Goal: Transaction & Acquisition: Purchase product/service

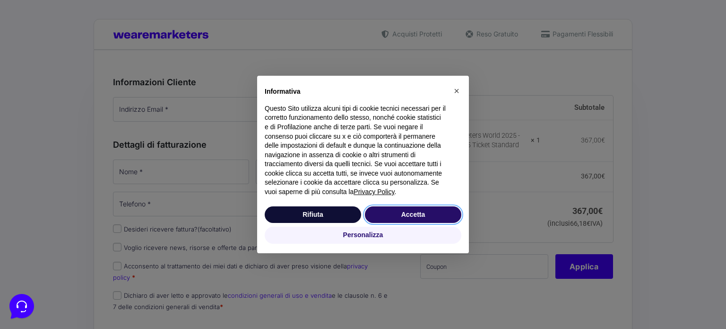
click at [446, 212] on button "Accetta" at bounding box center [413, 214] width 96 height 17
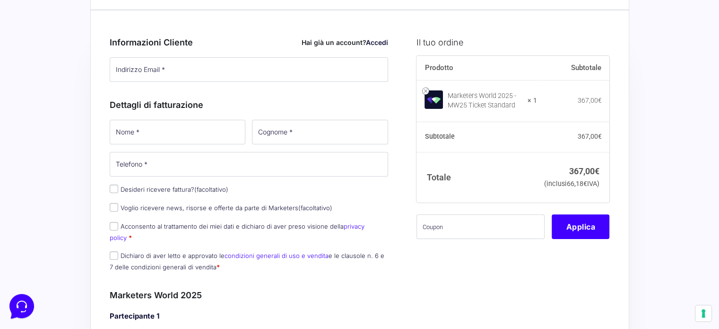
scroll to position [30, 0]
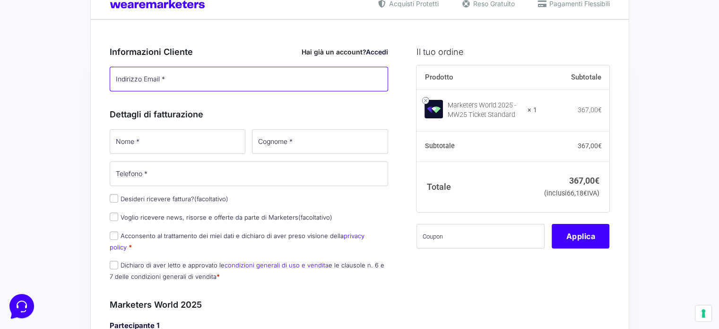
click at [174, 80] on input "Indirizzo Email *" at bounding box center [249, 79] width 279 height 25
paste input "[EMAIL_ADDRESS][DOMAIN_NAME]"
type input "[EMAIL_ADDRESS][DOMAIN_NAME]"
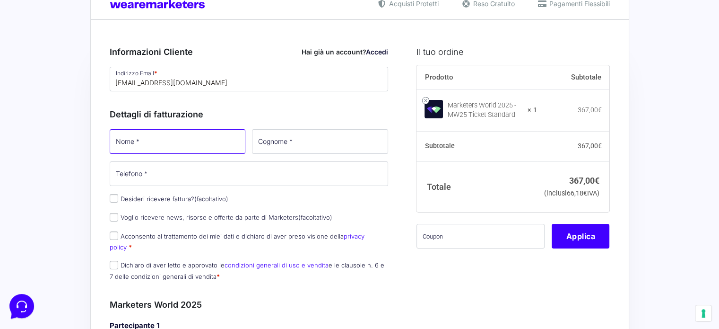
click at [184, 140] on input "Nome *" at bounding box center [178, 141] width 136 height 25
type input "Agata"
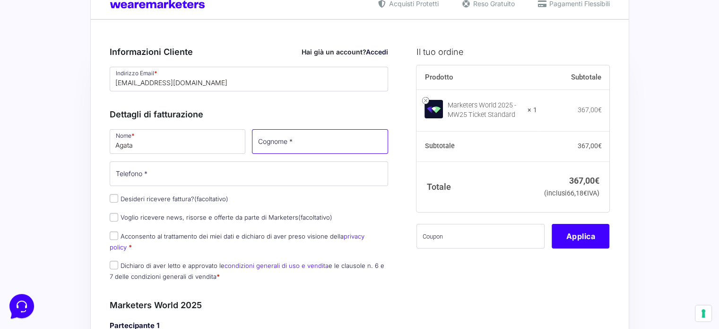
click at [254, 140] on input "Cognome *" at bounding box center [320, 141] width 136 height 25
type input "P"
click at [114, 194] on div "Nome * Agata Cognome * Telefono * Desideri ricevere fattura? (facoltativo) Ragi…" at bounding box center [249, 208] width 286 height 160
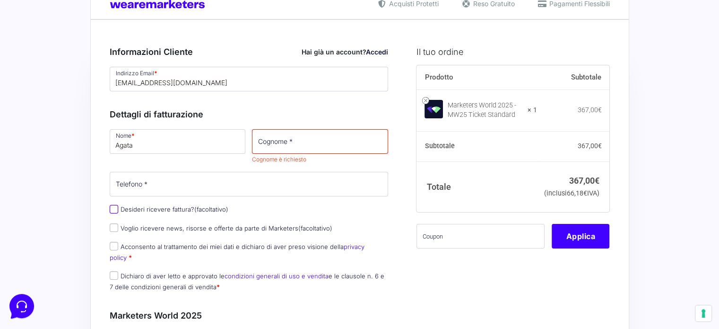
click at [114, 206] on input "Desideri ricevere fattura? (facoltativo)" at bounding box center [114, 209] width 9 height 9
checkbox input "true"
select select "IT"
type input "0000000"
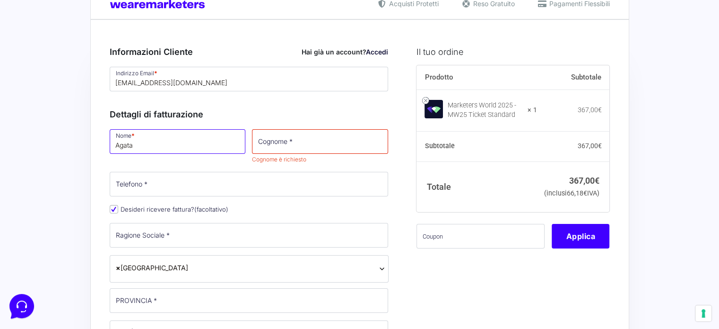
click at [172, 145] on input "Agata" at bounding box center [178, 141] width 136 height 25
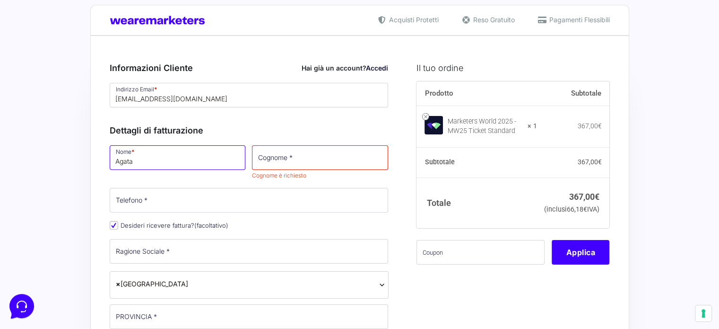
scroll to position [18, 0]
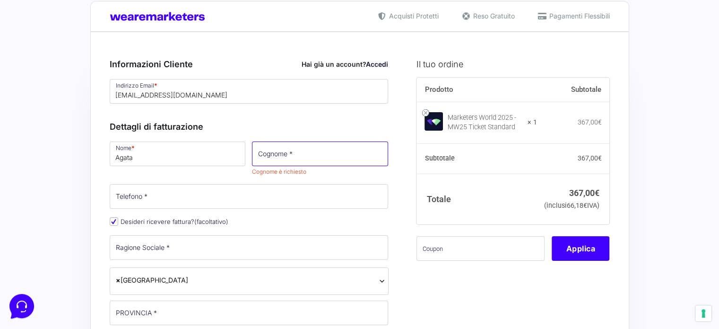
click at [302, 147] on input "Cognome *" at bounding box center [320, 153] width 136 height 25
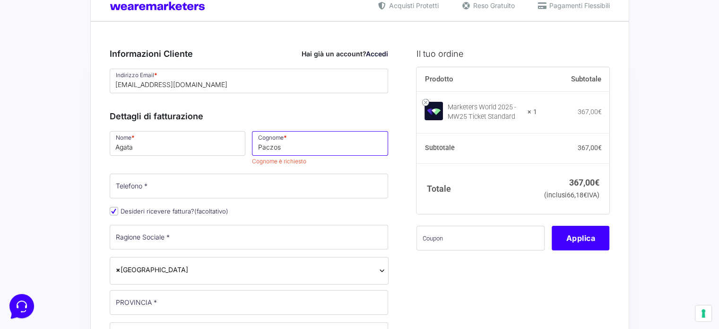
scroll to position [34, 0]
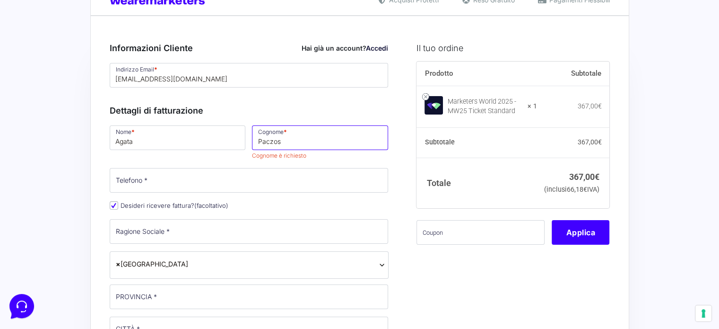
type input "Paczos"
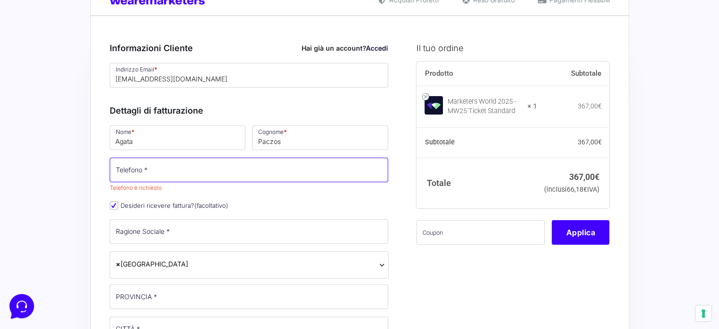
paste input "366 522 5316"
type input "366 522 5316"
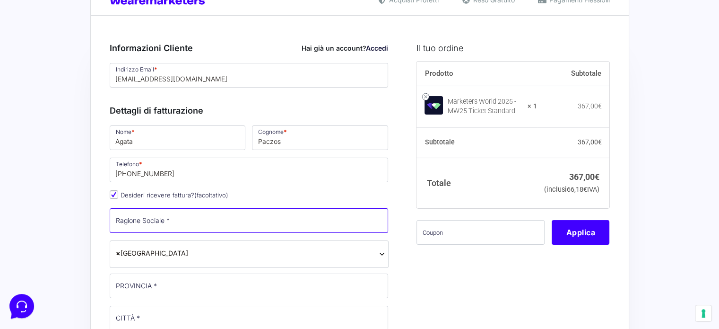
click at [161, 226] on input "Ragione Sociale *" at bounding box center [249, 220] width 279 height 25
type input "Brainlab"
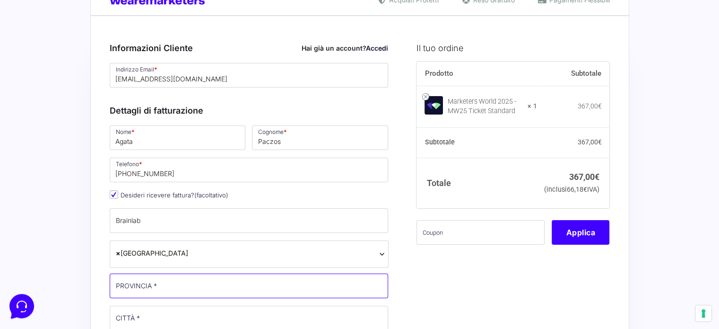
type input "RM"
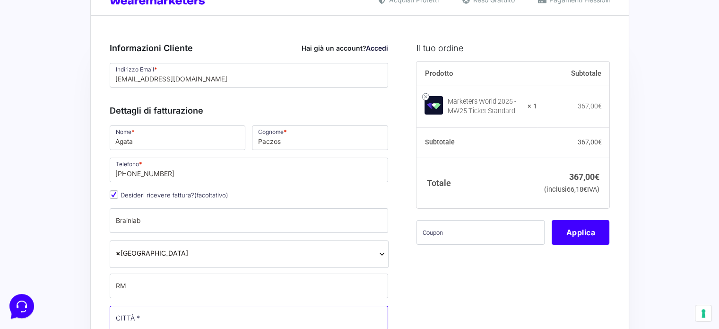
type input "[GEOGRAPHIC_DATA]"
type input "[STREET_ADDRESS]"
type input "00199"
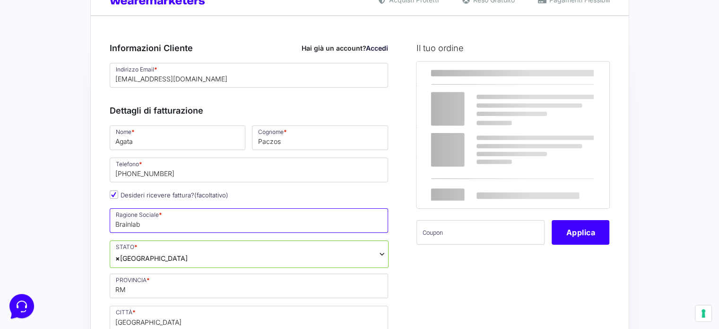
click at [153, 219] on input "Brainlab" at bounding box center [249, 220] width 279 height 25
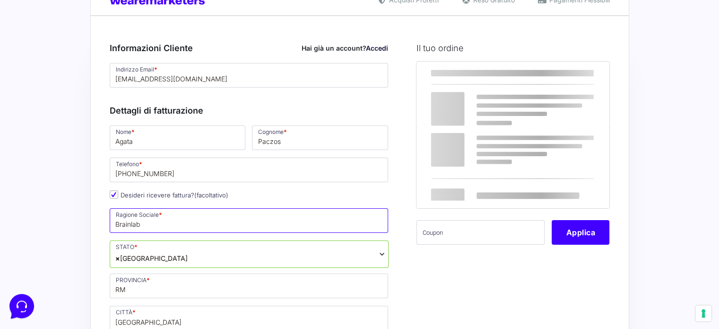
click at [153, 219] on input "Brainlab" at bounding box center [249, 220] width 279 height 25
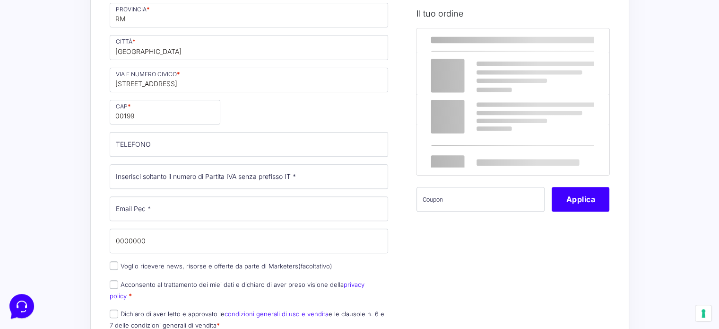
scroll to position [306, 0]
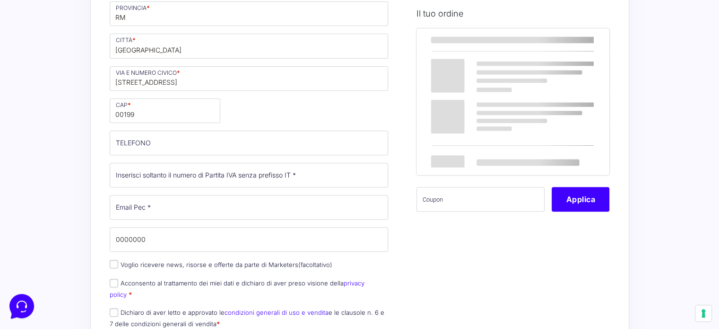
type input "BRAINLAB S.R.L"
click at [181, 171] on input "Partita Iva *" at bounding box center [249, 175] width 279 height 25
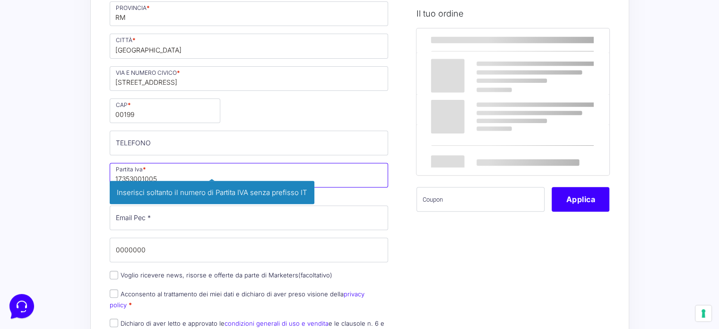
type input "17353001005"
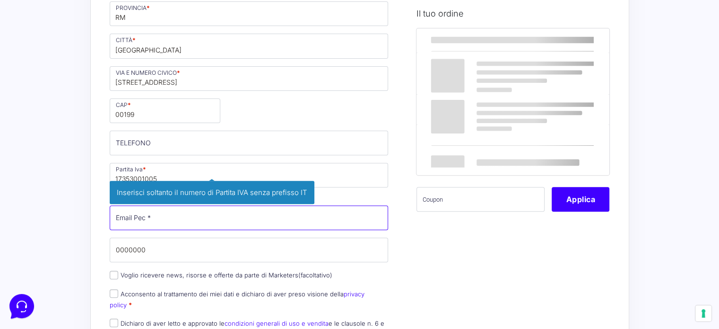
click at [166, 219] on input "Email Pec *" at bounding box center [249, 217] width 279 height 25
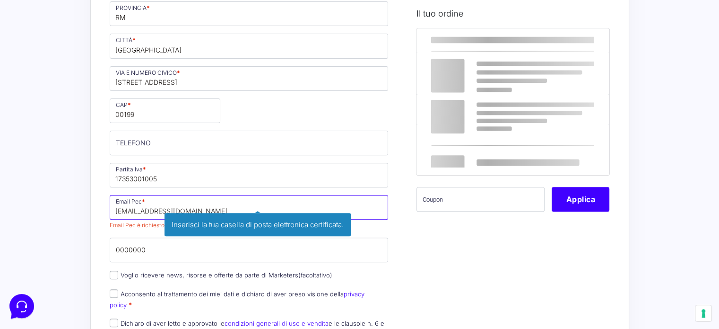
type input "[EMAIL_ADDRESS][DOMAIN_NAME]"
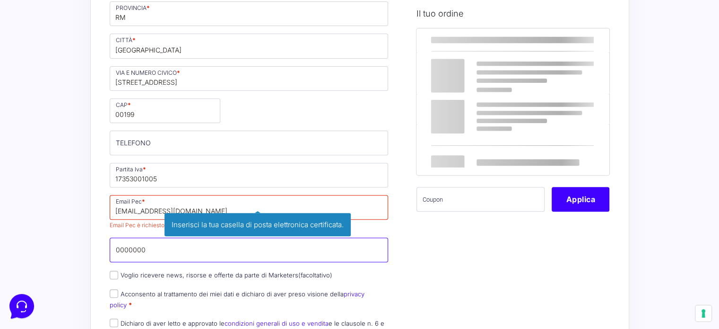
click at [131, 249] on div "Nome * Agata Cognome * Paczos Telefono * 366 522 5316 Desideri ricevere fattura…" at bounding box center [249, 99] width 286 height 494
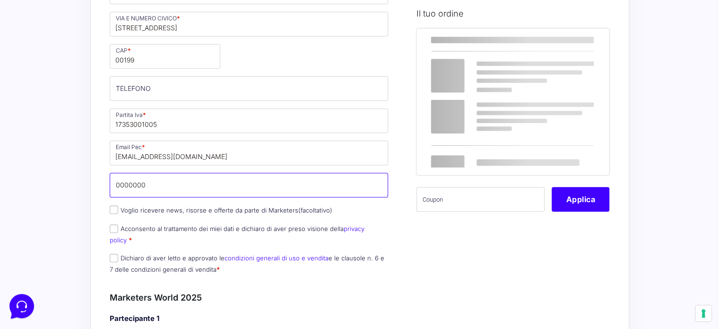
scroll to position [361, 0]
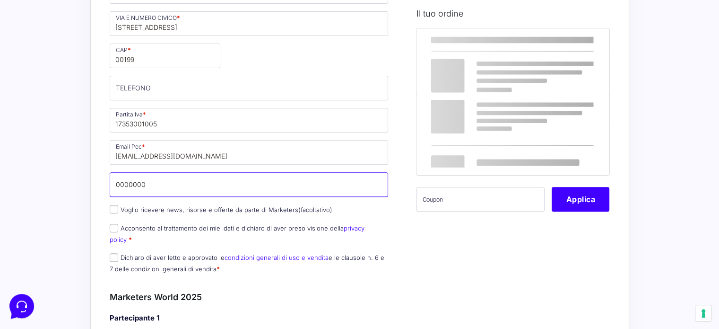
drag, startPoint x: 158, startPoint y: 181, endPoint x: 19, endPoint y: 184, distance: 139.1
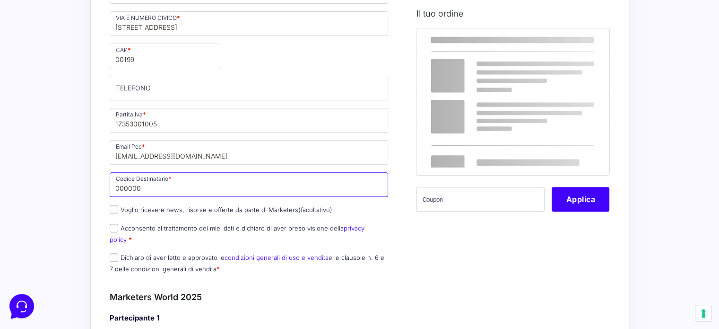
type input "0000000"
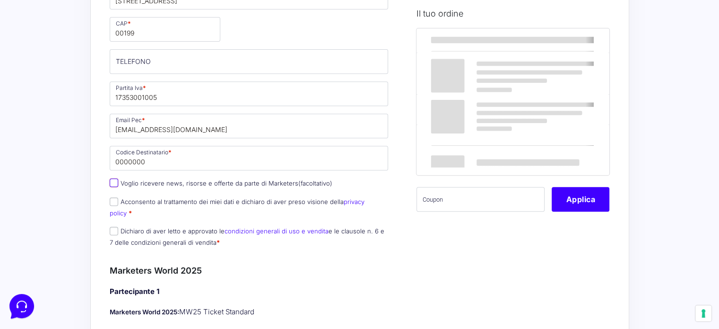
click at [114, 181] on input "Voglio ricevere news, risorse e offerte da parte di Marketers (facoltativo)" at bounding box center [114, 182] width 9 height 9
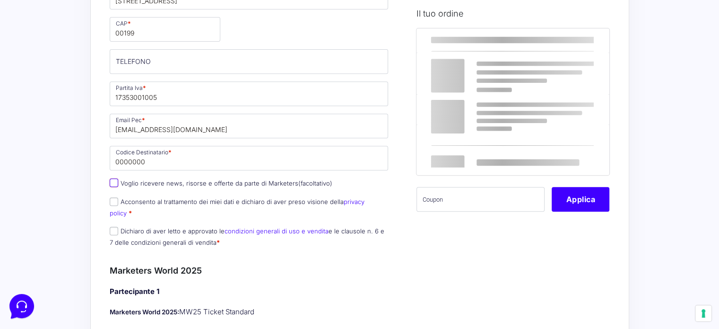
checkbox input "true"
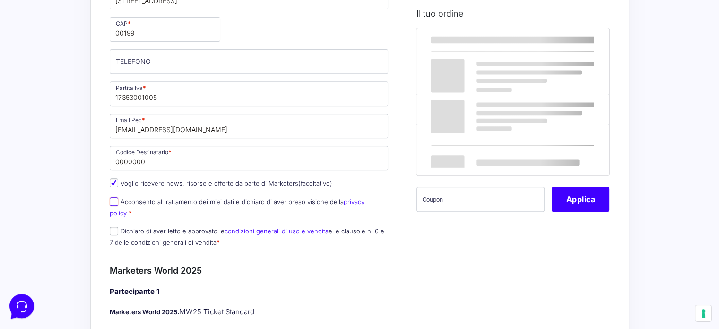
click at [115, 201] on input "Acconsento al trattamento dei miei dati e dichiaro di aver preso visione della …" at bounding box center [114, 201] width 9 height 9
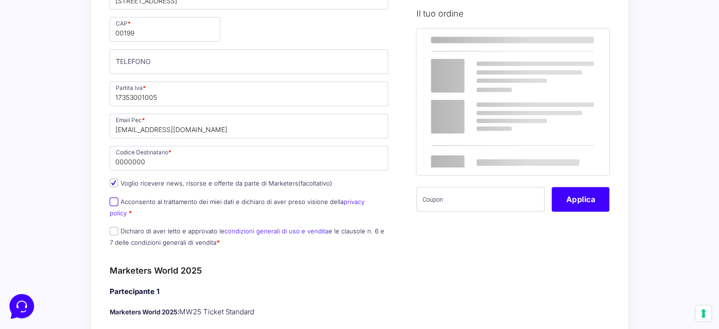
checkbox input "true"
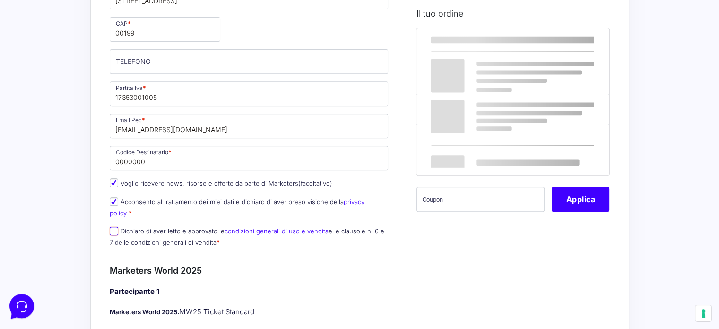
click at [114, 227] on input "Dichiaro di aver letto e approvato le condizioni generali di uso e vendita e le…" at bounding box center [114, 231] width 9 height 9
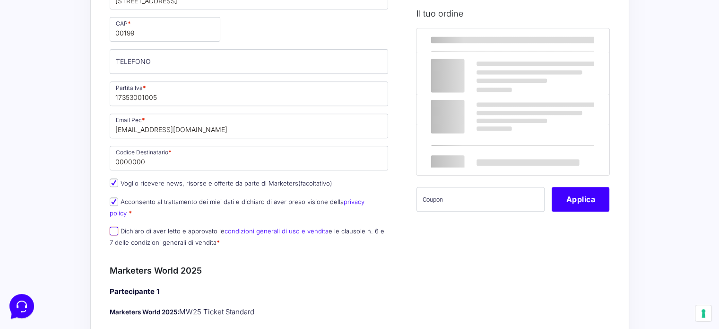
checkbox input "true"
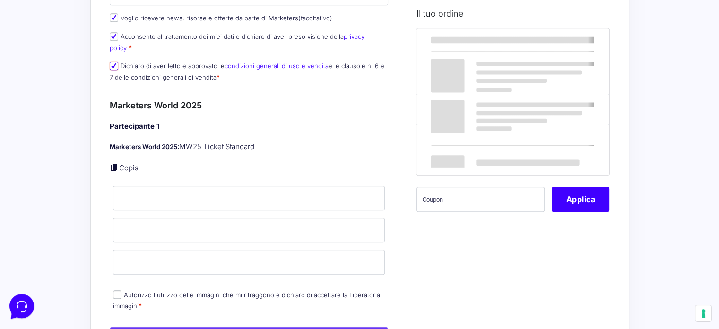
scroll to position [560, 0]
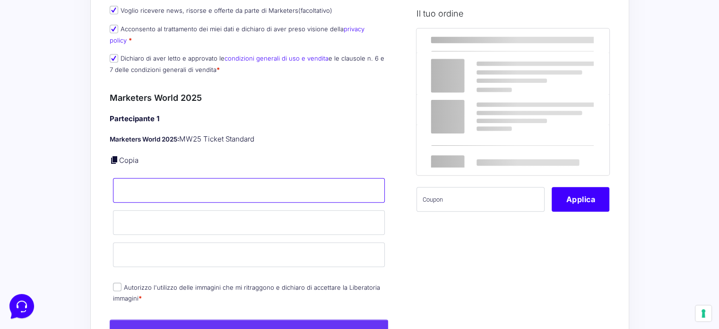
click at [137, 178] on input "Nome *" at bounding box center [249, 190] width 272 height 25
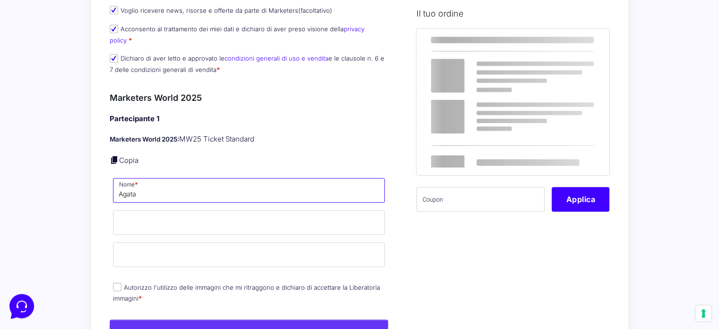
type input "Agata"
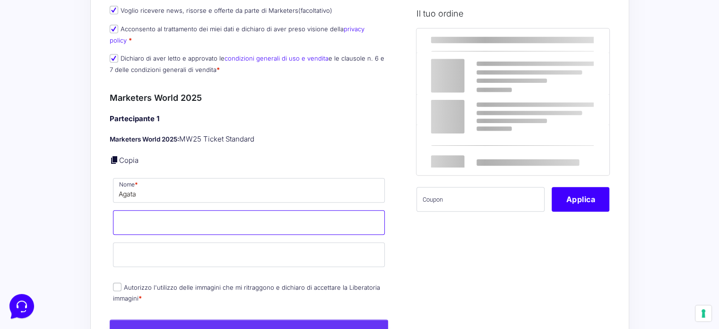
click at [138, 210] on input "Cognome *" at bounding box center [249, 222] width 272 height 25
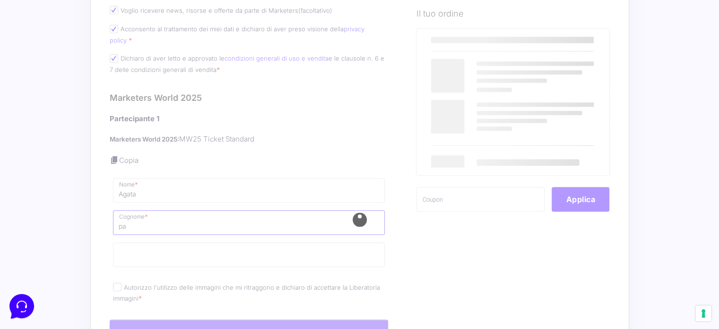
type input "p"
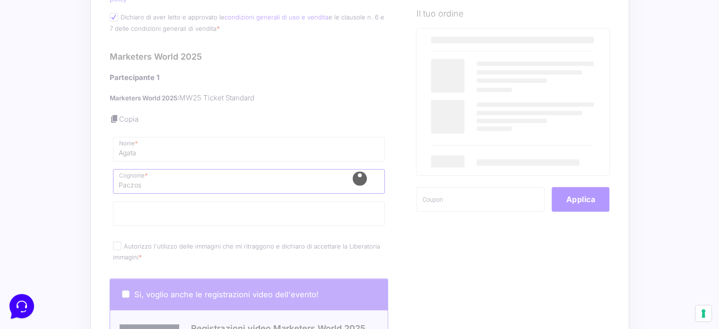
type input "Paczos"
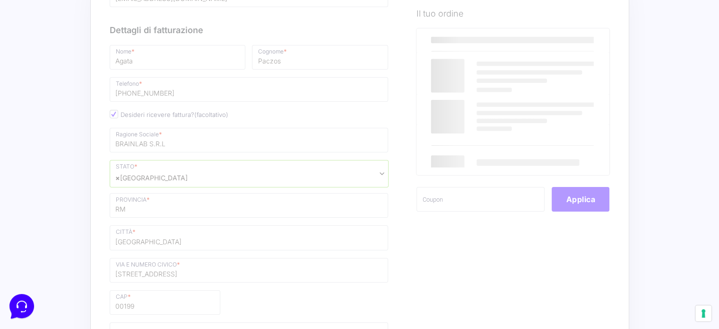
scroll to position [114, 0]
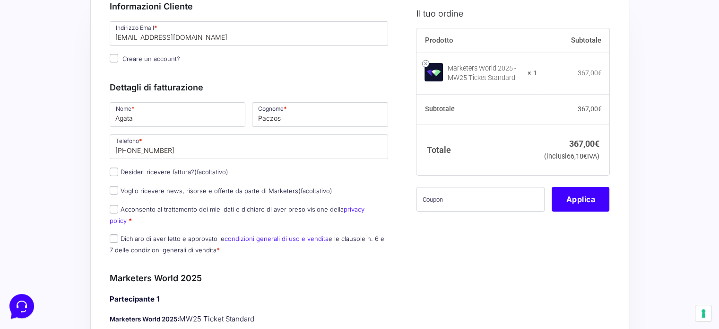
scroll to position [77, 0]
click at [114, 170] on input "Desideri ricevere fattura? (facoltativo)" at bounding box center [114, 170] width 9 height 9
checkbox input "true"
type input "BRAINLAB S.R.L"
select select "IT"
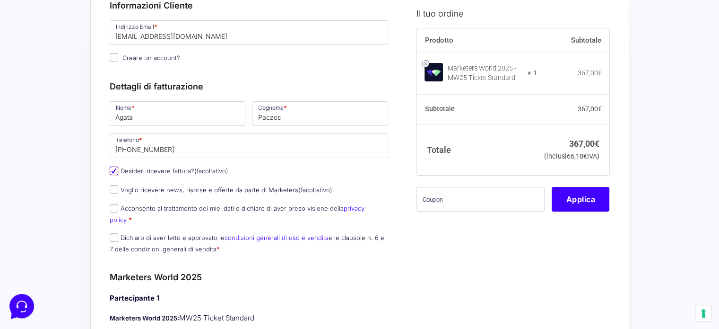
type input "RM"
type input "[GEOGRAPHIC_DATA]"
type input "[STREET_ADDRESS]"
type input "00199"
type input "17353001005"
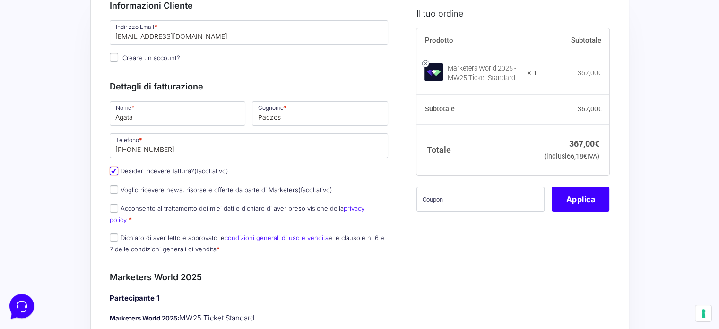
type input "[EMAIL_ADDRESS][DOMAIN_NAME]"
type input "0000000"
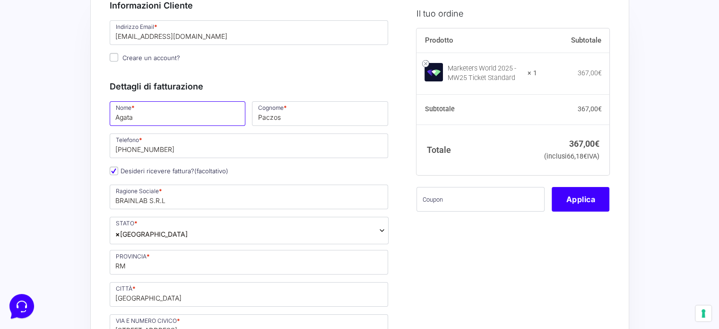
click at [152, 119] on input "Agata" at bounding box center [178, 113] width 136 height 25
type input "Andrea"
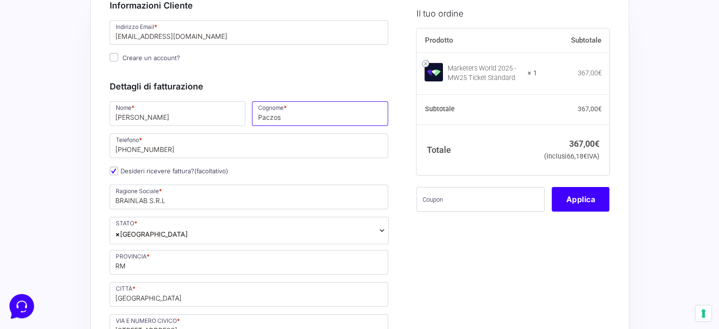
click at [276, 111] on input "Paczos" at bounding box center [320, 113] width 136 height 25
type input "Pazienza"
click at [193, 151] on input "366 522 5316" at bounding box center [249, 145] width 279 height 25
click at [131, 151] on input "3272792063" at bounding box center [249, 145] width 279 height 25
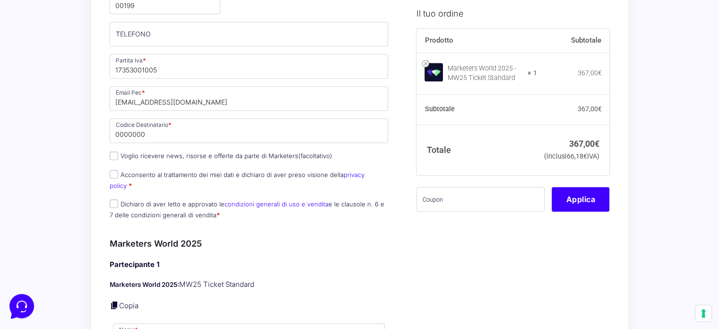
scroll to position [433, 0]
type input "3273792063"
click at [116, 172] on input "Acconsento al trattamento dei miei dati e dichiaro di aver preso visione della …" at bounding box center [114, 174] width 9 height 9
checkbox input "true"
click at [114, 199] on input "Dichiaro di aver letto e approvato le condizioni generali di uso e vendita e le…" at bounding box center [114, 203] width 9 height 9
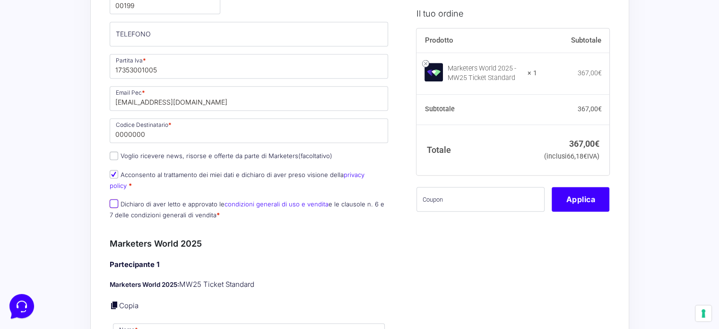
checkbox input "true"
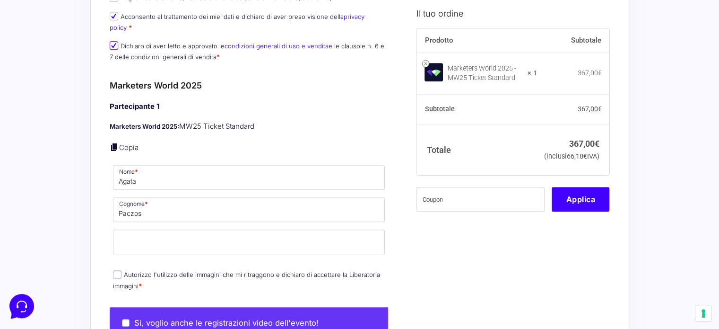
scroll to position [595, 0]
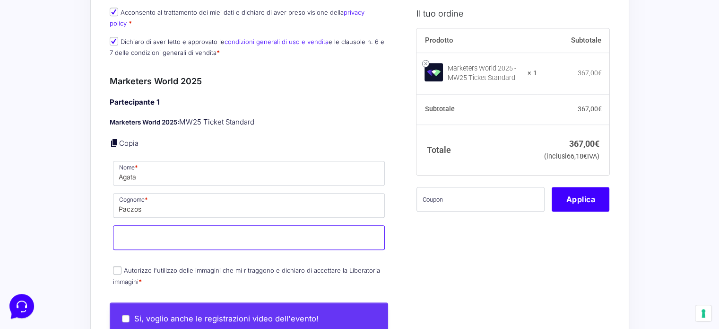
click at [148, 225] on input "Email *" at bounding box center [249, 237] width 272 height 25
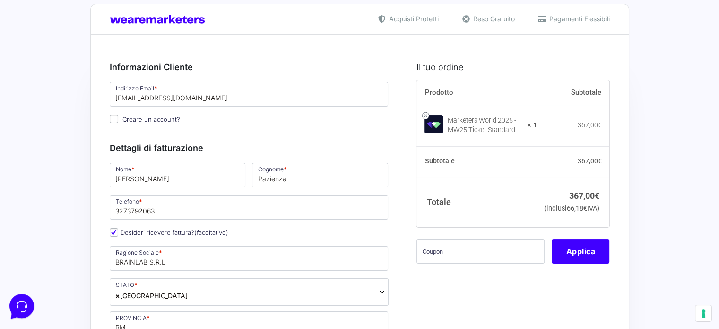
scroll to position [15, 0]
drag, startPoint x: 195, startPoint y: 99, endPoint x: 111, endPoint y: 96, distance: 84.2
click at [111, 96] on input "agatapaczos@yahoo.it" at bounding box center [249, 94] width 279 height 25
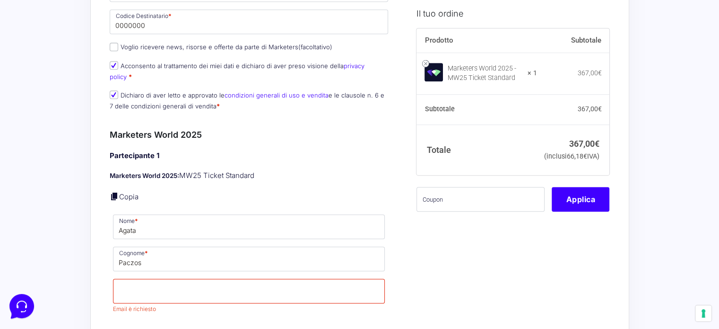
scroll to position [545, 0]
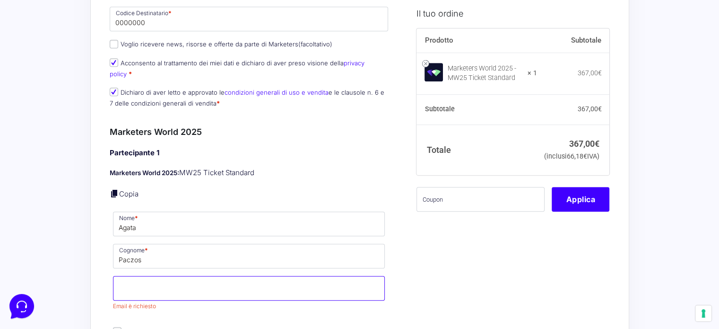
click at [149, 280] on input "Email *" at bounding box center [249, 288] width 272 height 25
paste input "agatapaczos@yahoo.it"
type input "agatapaczos@yahoo.it"
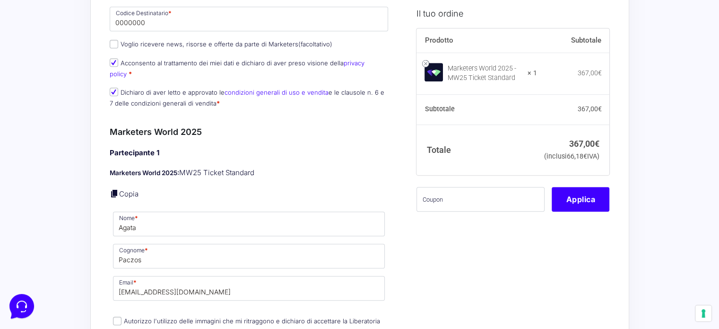
click at [96, 243] on div "Riepilogo Ordine 367,00 € Prodotto Subtotale Marketers World 2025 - MW25 Ticket…" at bounding box center [359, 275] width 539 height 1541
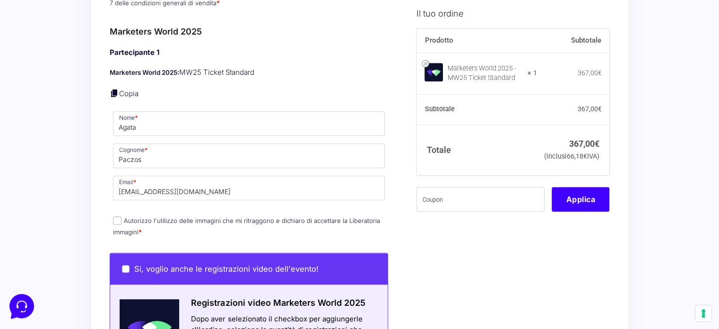
scroll to position [647, 0]
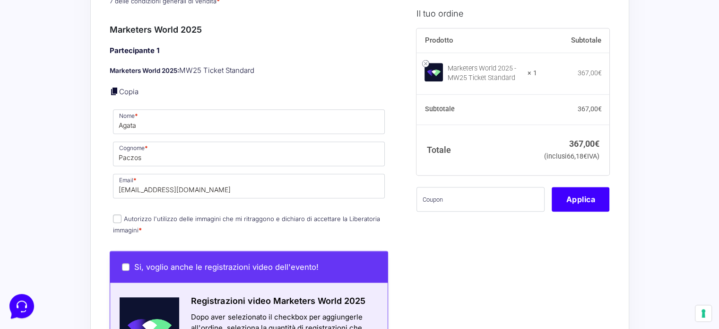
click at [115, 214] on input "Autorizzo l'utilizzo delle immagini che mi ritraggono e dichiaro di accettare l…" at bounding box center [117, 218] width 9 height 9
checkbox input "true"
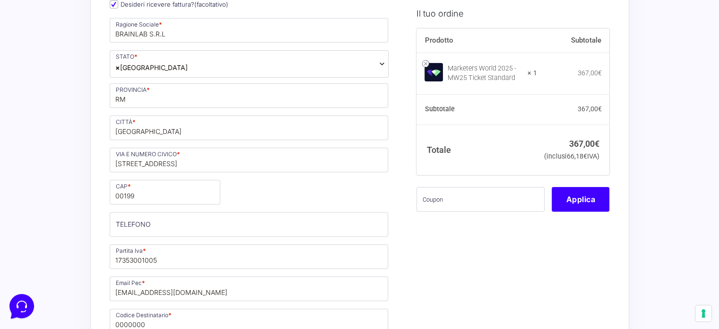
scroll to position [0, 0]
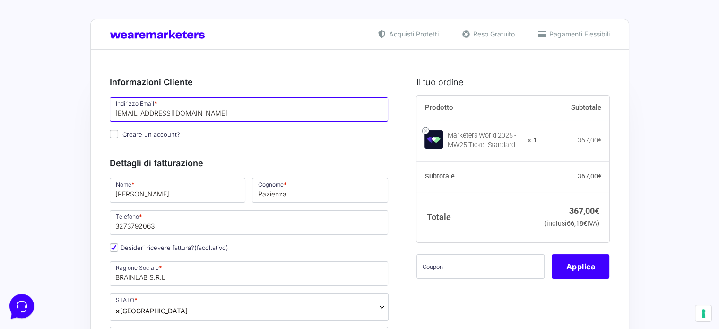
drag, startPoint x: 191, startPoint y: 110, endPoint x: 110, endPoint y: 103, distance: 80.7
click at [110, 103] on input "agatapaczos@yahoo.it" at bounding box center [249, 109] width 279 height 25
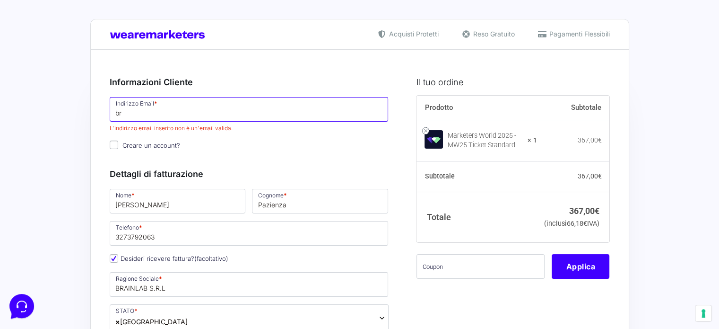
type input "[EMAIL_ADDRESS][DOMAIN_NAME]"
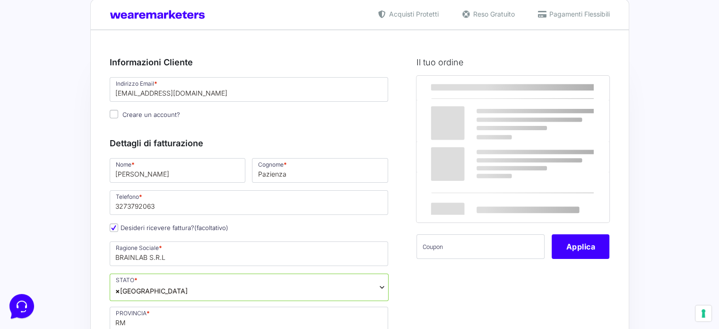
scroll to position [21, 0]
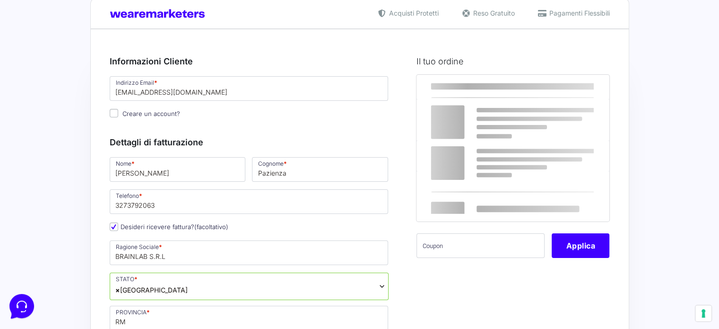
click at [496, 174] on div at bounding box center [513, 149] width 191 height 146
click at [442, 257] on input "text" at bounding box center [481, 245] width 128 height 25
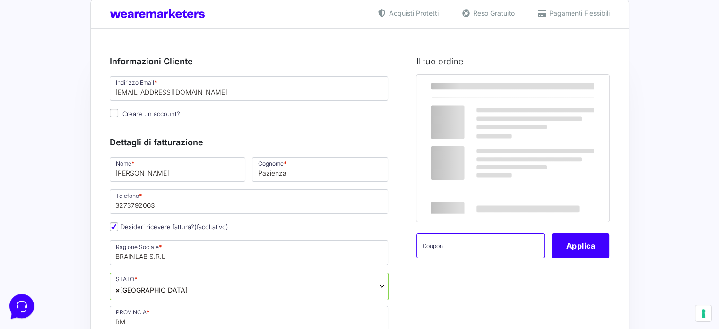
paste input "SpnsMK25"
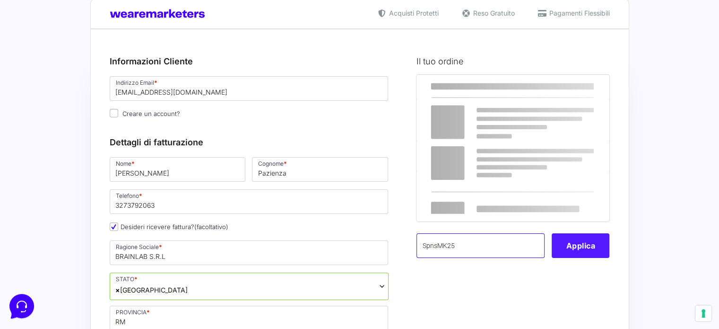
type input "SpnsMK25"
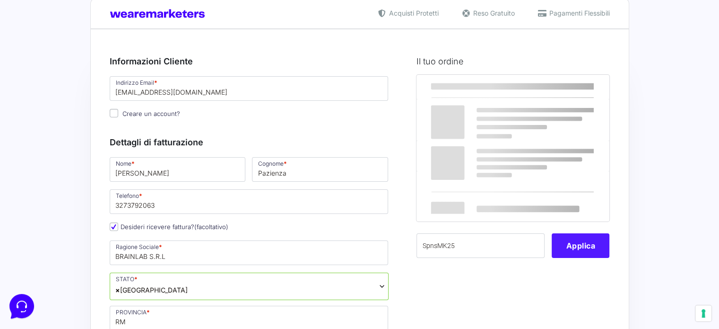
click at [584, 258] on button "Applica" at bounding box center [581, 245] width 58 height 25
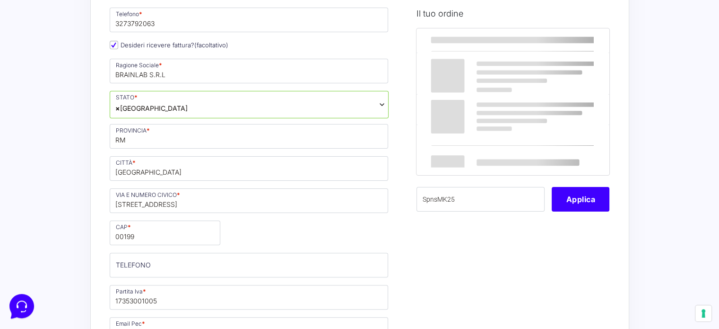
scroll to position [0, 0]
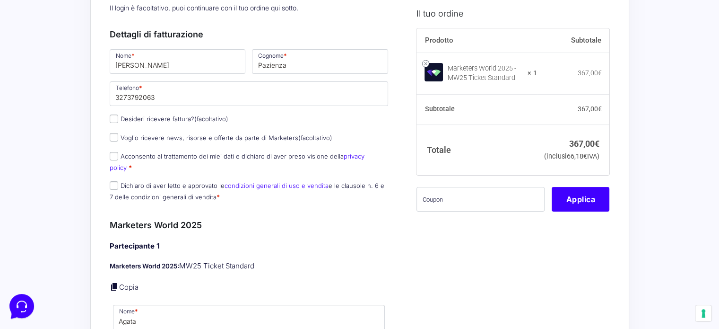
scroll to position [196, 0]
click at [112, 114] on input "Desideri ricevere fattura? (facoltativo)" at bounding box center [114, 118] width 9 height 9
checkbox input "true"
type input "BRAINLAB S.R.L"
select select "IT"
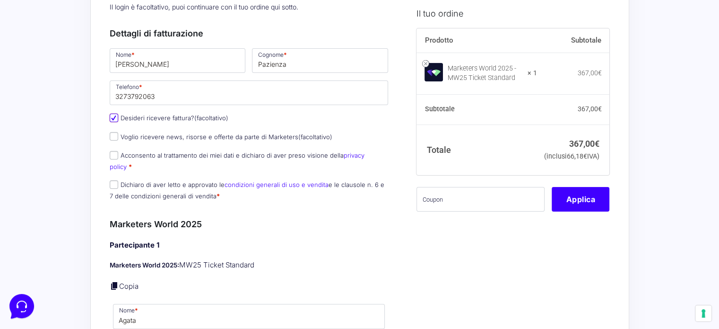
type input "RM"
type input "[GEOGRAPHIC_DATA]"
type input "[STREET_ADDRESS]"
type input "00199"
type input "17353001005"
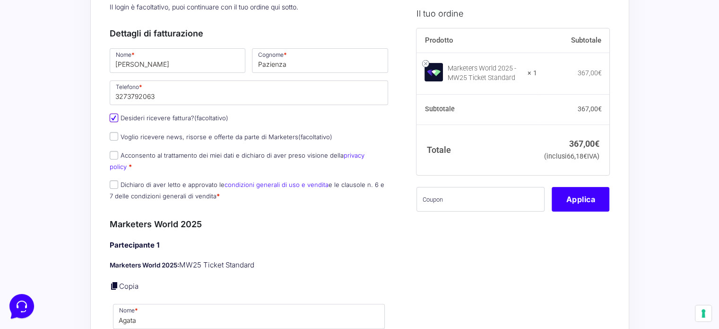
type input "[EMAIL_ADDRESS][DOMAIN_NAME]"
type input "0000000"
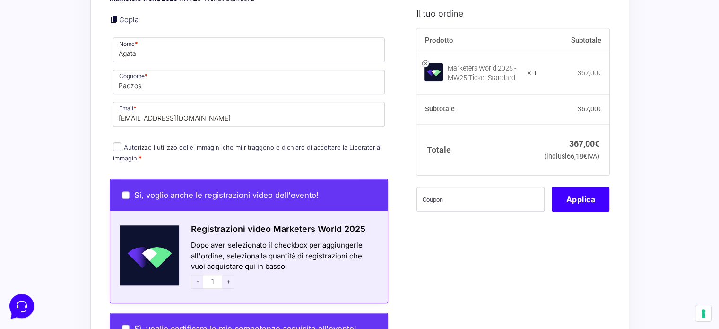
scroll to position [795, 0]
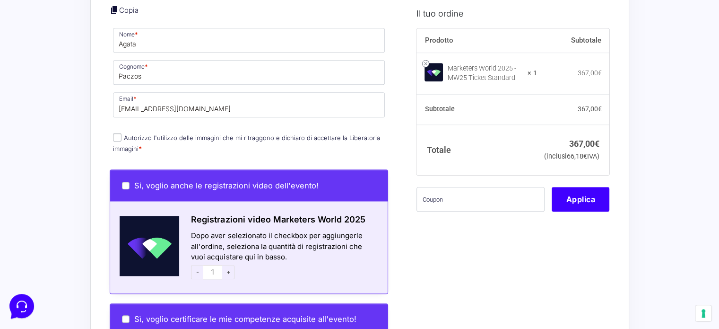
click at [117, 133] on input "Autorizzo l'utilizzo delle immagini che mi ritraggono e dichiaro di accettare l…" at bounding box center [117, 137] width 9 height 9
checkbox input "true"
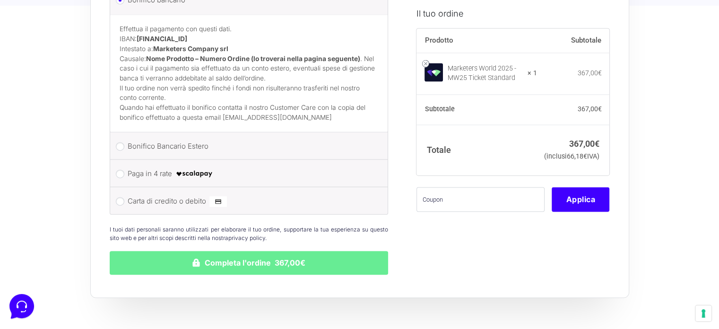
scroll to position [1358, 0]
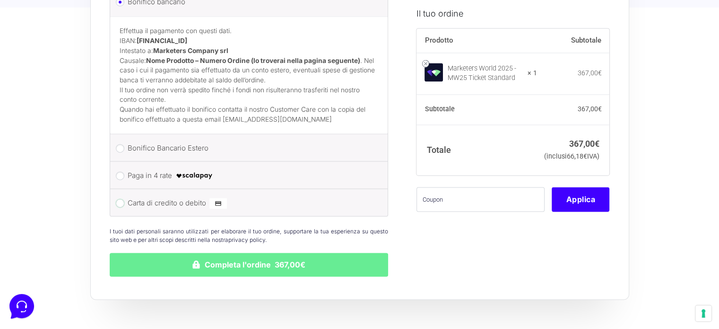
click at [116, 199] on input "Carta di credito o debito" at bounding box center [120, 203] width 9 height 9
radio input "true"
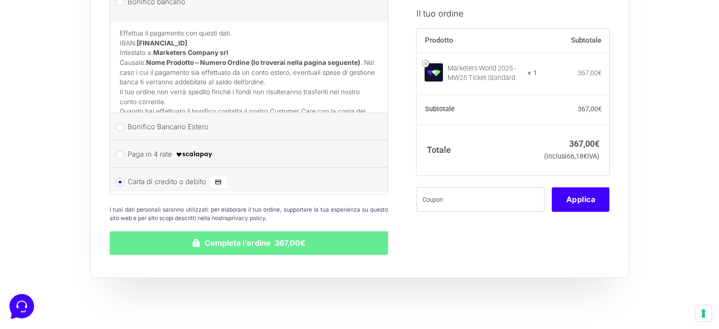
scroll to position [1350, 0]
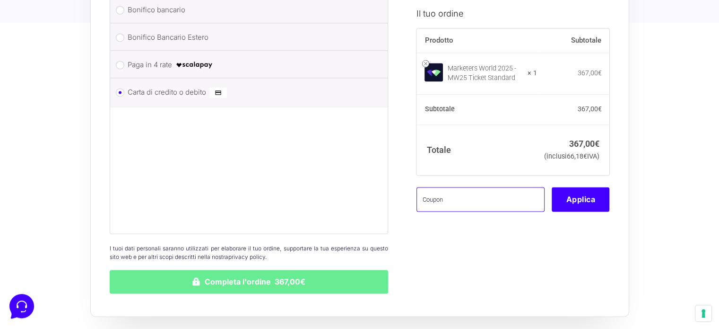
click at [445, 211] on input "text" at bounding box center [481, 199] width 128 height 25
paste input "SpnsMK25"
type input "SpnsMK25"
click at [571, 208] on button "Applica" at bounding box center [581, 199] width 58 height 25
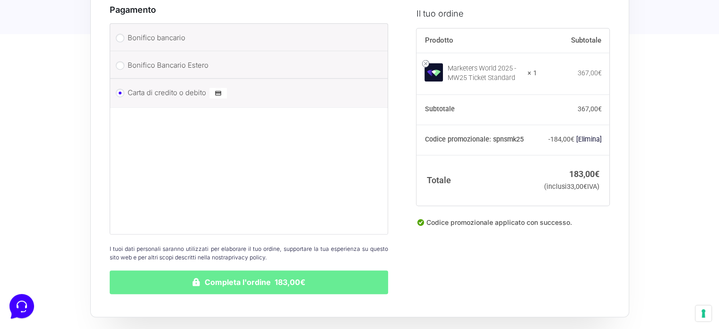
scroll to position [1350, 0]
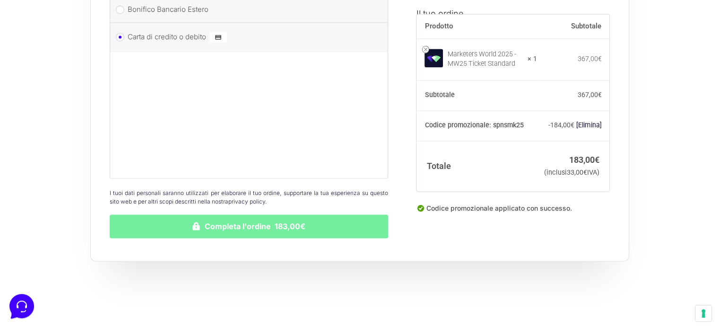
click at [212, 214] on button "Completa l'ordine 183,00€" at bounding box center [249, 226] width 279 height 24
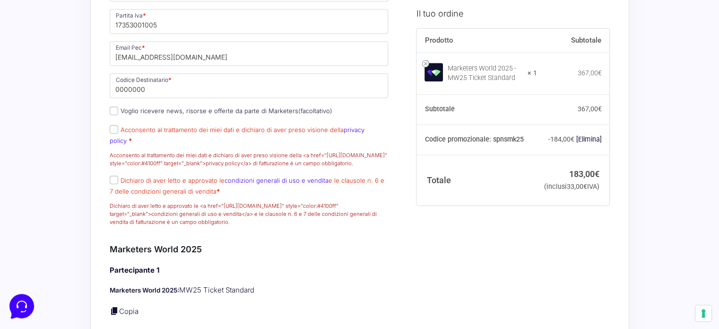
scroll to position [632, 0]
click at [114, 133] on input "Acconsento al trattamento dei miei dati e dichiaro di aver preso visione della …" at bounding box center [114, 128] width 9 height 9
checkbox input "true"
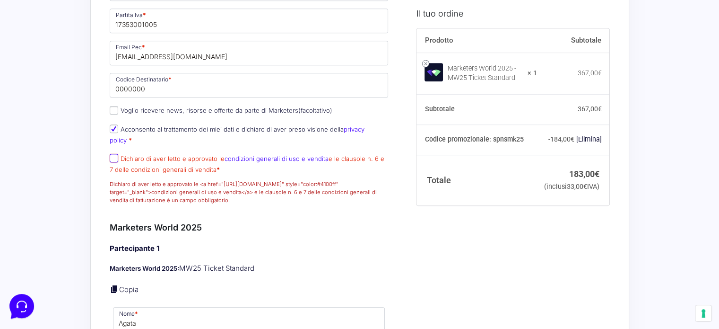
click at [113, 155] on input "Dichiaro di aver letto e approvato le condizioni generali di uso e vendita e le…" at bounding box center [114, 158] width 9 height 9
checkbox input "true"
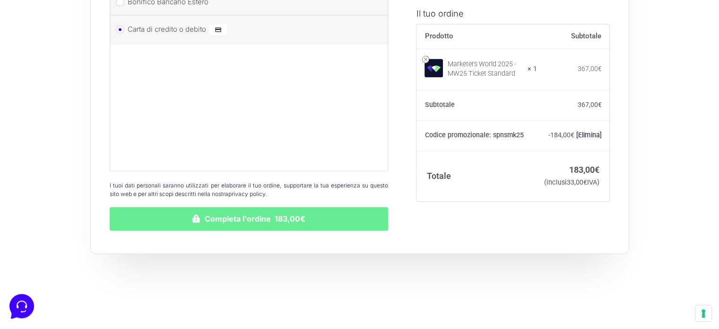
scroll to position [1446, 0]
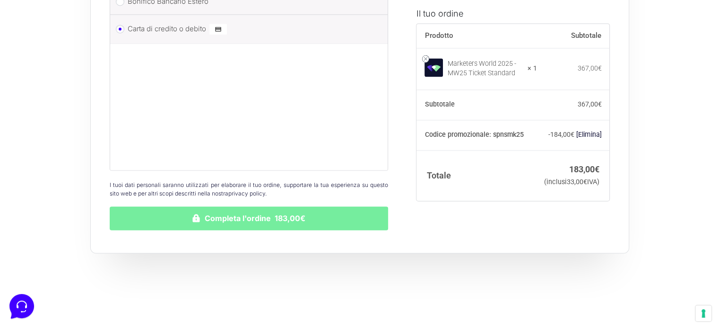
click at [290, 215] on button "Completa l'ordine 183,00€" at bounding box center [249, 218] width 279 height 24
